Goal: Ask a question

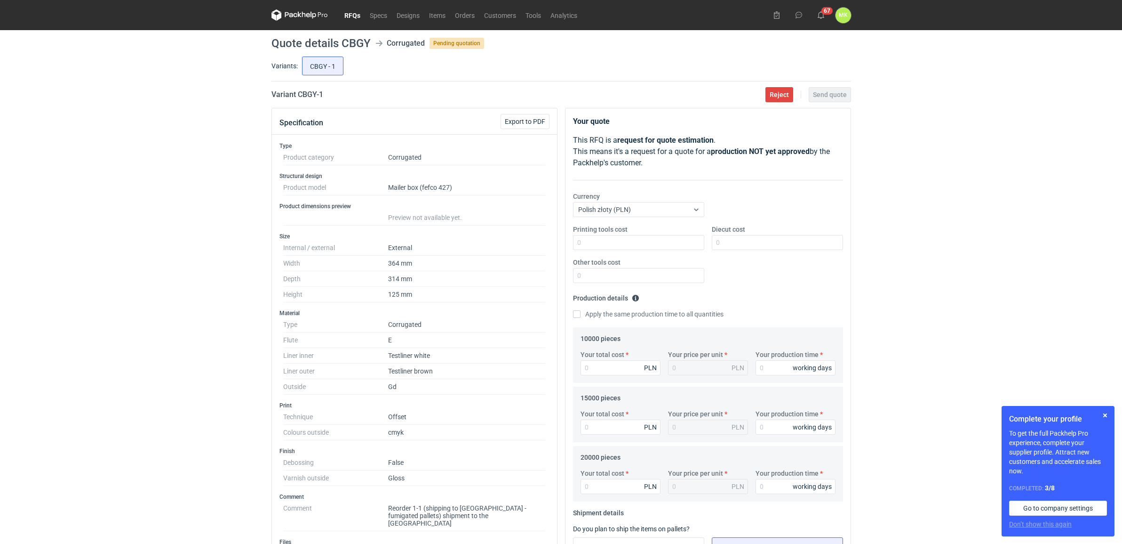
click at [888, 177] on div "RFQs Specs Designs Items Orders Customers Tools Analytics 67 MK [PERSON_NAME] […" at bounding box center [561, 272] width 1122 height 544
click at [365, 41] on h1 "Quote details CBGY" at bounding box center [321, 43] width 99 height 11
copy h1 "CBGY"
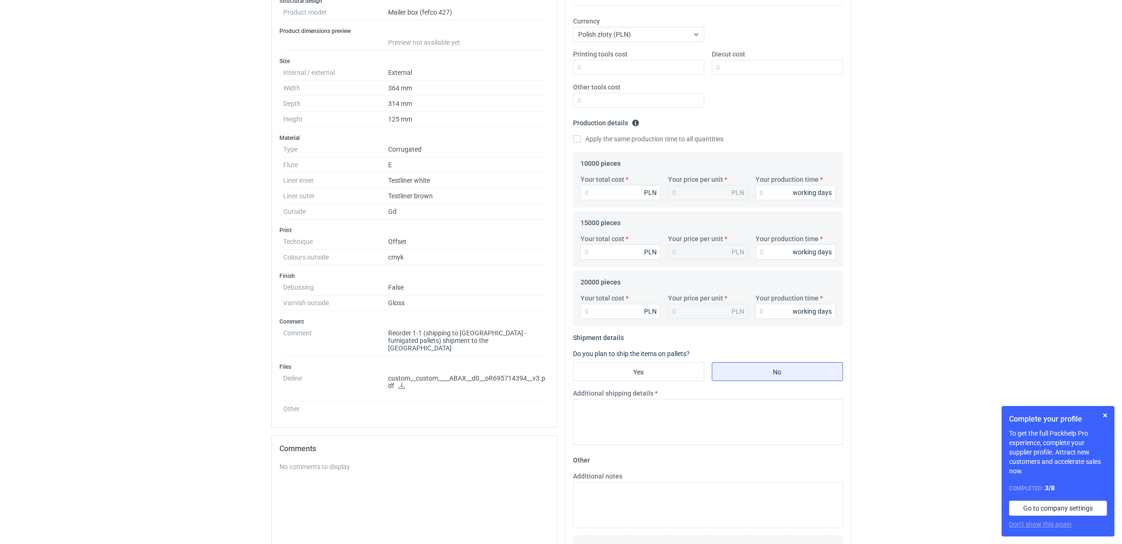
scroll to position [176, 0]
drag, startPoint x: 586, startPoint y: 162, endPoint x: 598, endPoint y: 161, distance: 11.3
click at [598, 161] on legend "10000 pieces" at bounding box center [601, 159] width 40 height 11
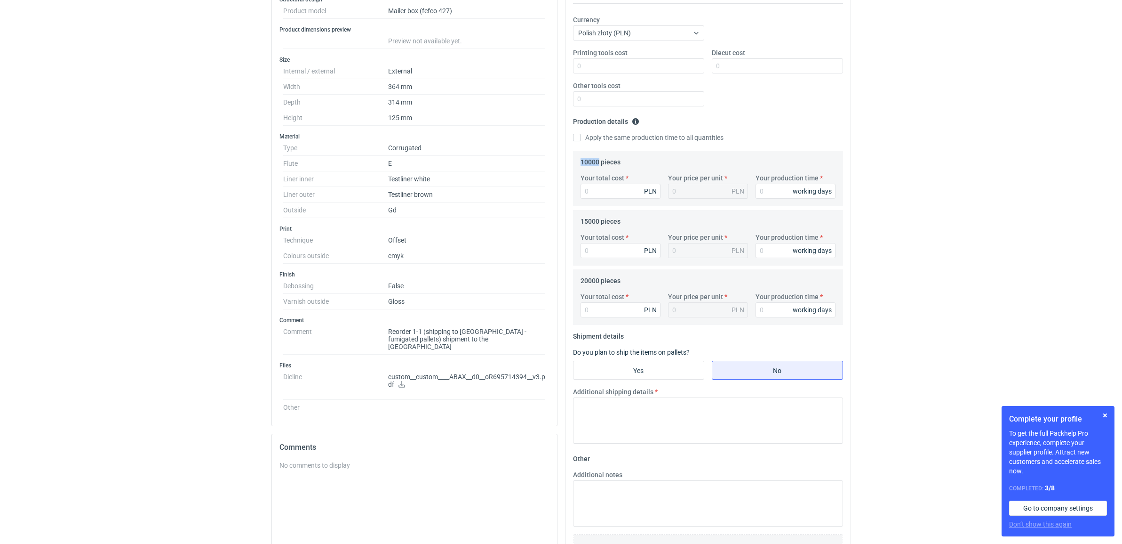
drag, startPoint x: 600, startPoint y: 162, endPoint x: 576, endPoint y: 159, distance: 24.7
click at [576, 159] on div "10000 pieces Your total cost PLN Your price per unit PLN Your production time w…" at bounding box center [708, 179] width 270 height 56
copy legend "10000"
click at [392, 375] on p "custom__custom____ABAX__d0__oR695714394__v3.pdf" at bounding box center [467, 381] width 158 height 16
click at [402, 381] on icon at bounding box center [402, 384] width 8 height 7
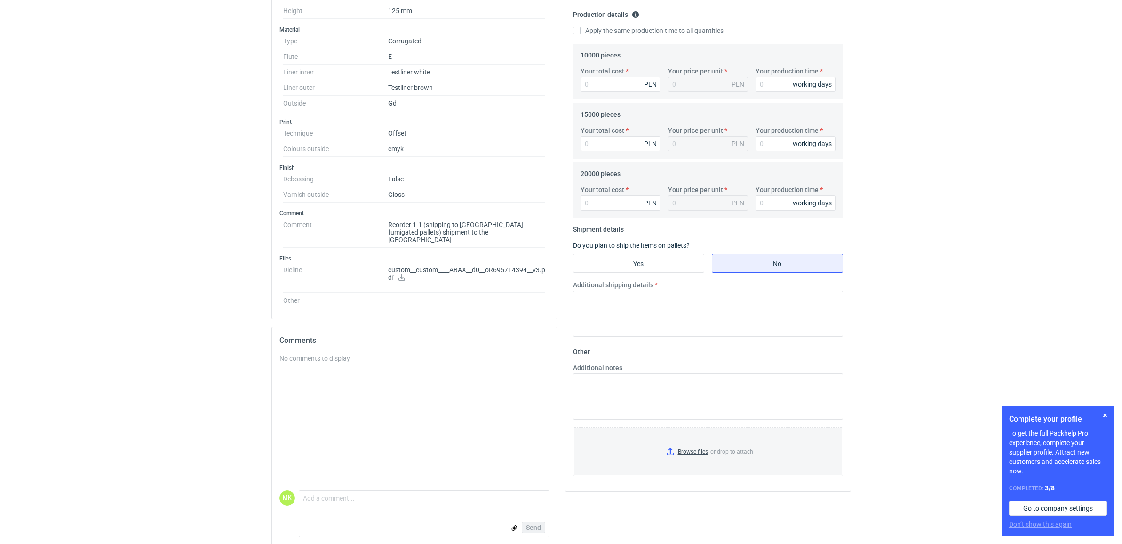
scroll to position [287, 0]
click at [386, 490] on textarea "Comment message" at bounding box center [424, 497] width 250 height 20
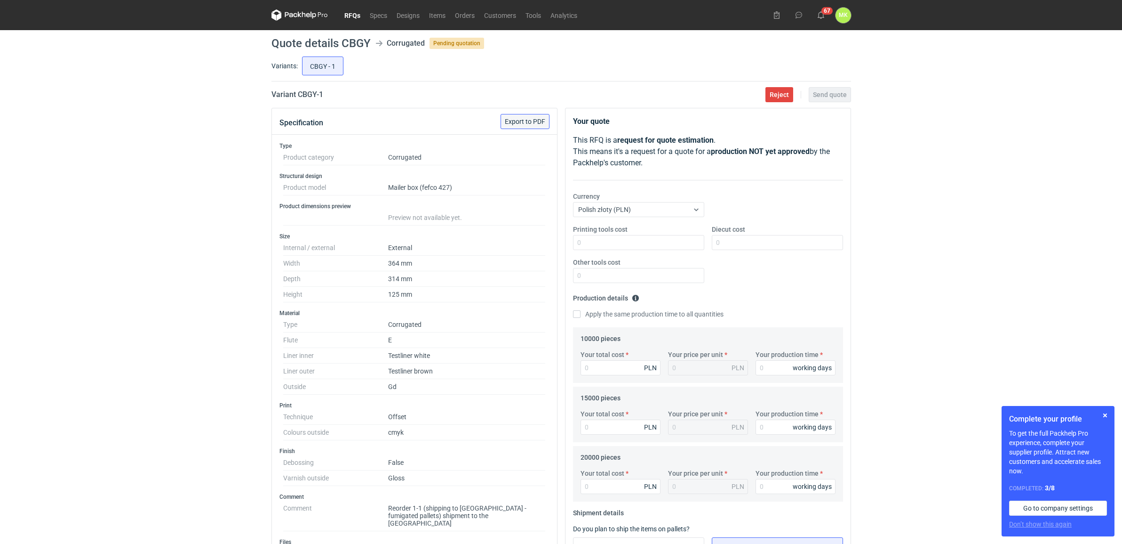
click at [537, 118] on span "Export to PDF" at bounding box center [525, 121] width 40 height 7
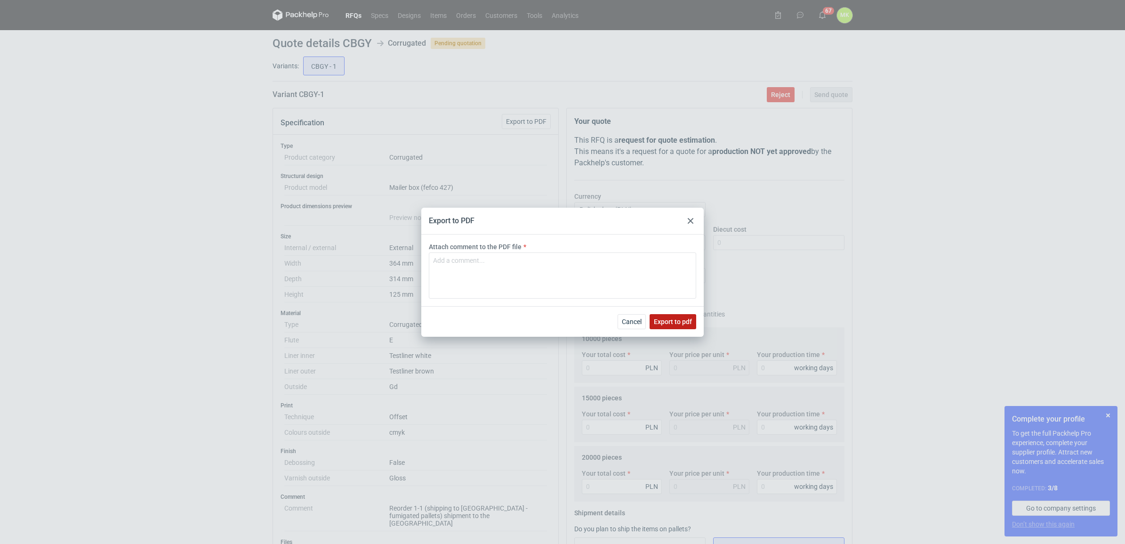
click at [671, 322] on span "Export to pdf" at bounding box center [673, 321] width 38 height 7
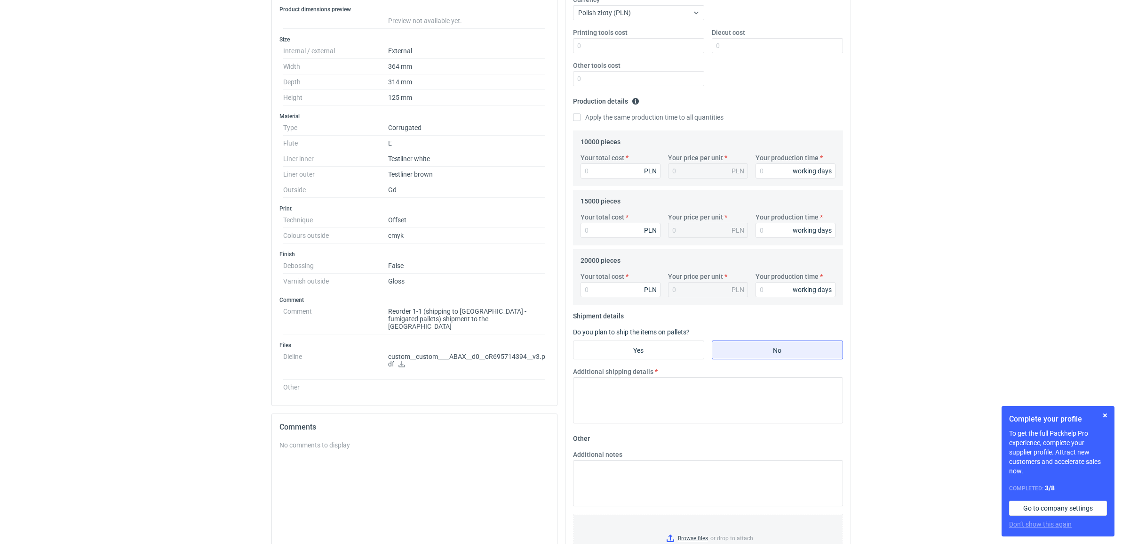
scroll to position [287, 0]
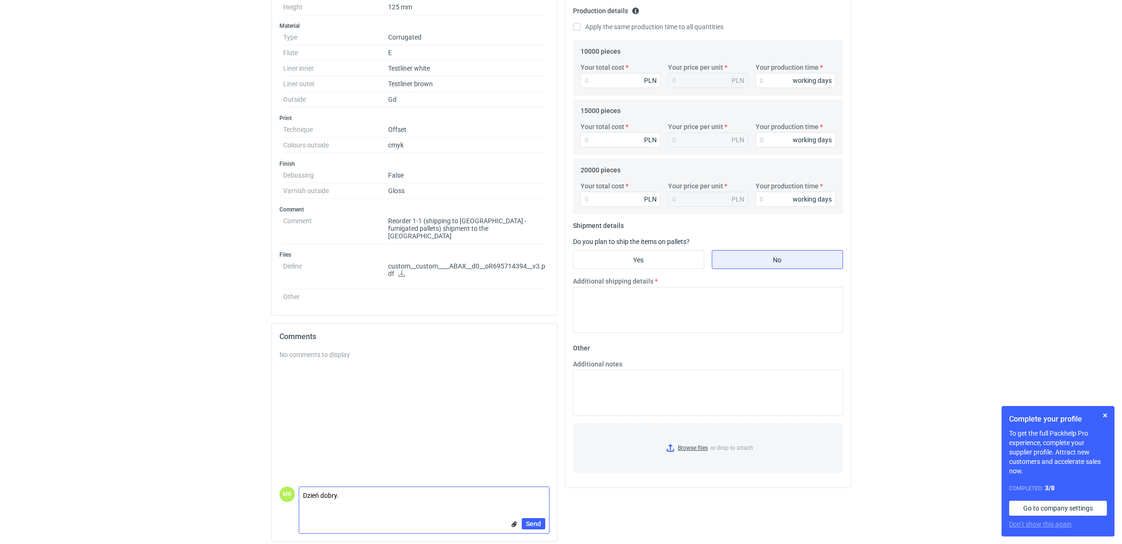
click at [386, 496] on textarea "Dzień dobry." at bounding box center [424, 497] width 250 height 20
type textarea "Dzień dobry. Mogę prosić o doprecyzowanie gramatury surowca lub rozwarstwienie."
click at [530, 520] on span "Send" at bounding box center [533, 523] width 15 height 7
